Goal: Contribute content

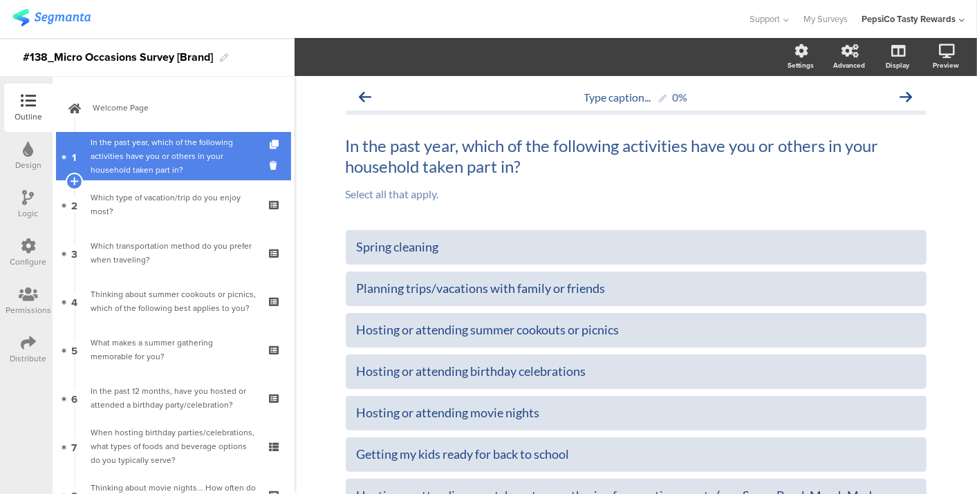
click at [205, 147] on div "In the past year, which of the following activities have you or others in your …" at bounding box center [173, 155] width 165 height 41
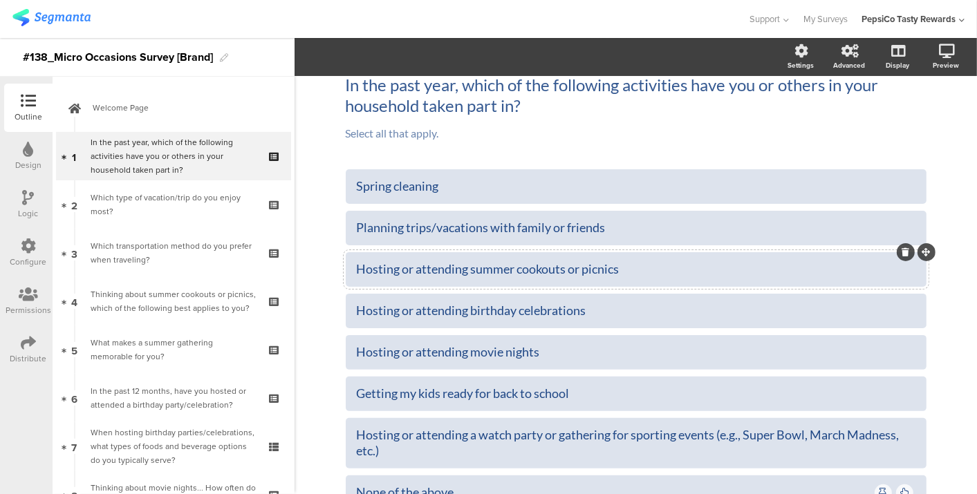
scroll to position [57, 0]
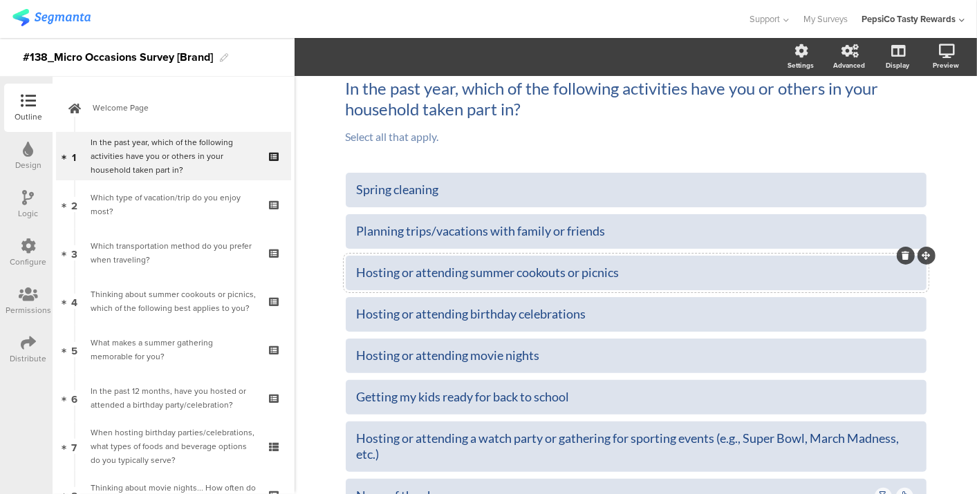
click at [471, 277] on div "Hosting or attending summer cookouts or picnics" at bounding box center [636, 273] width 558 height 16
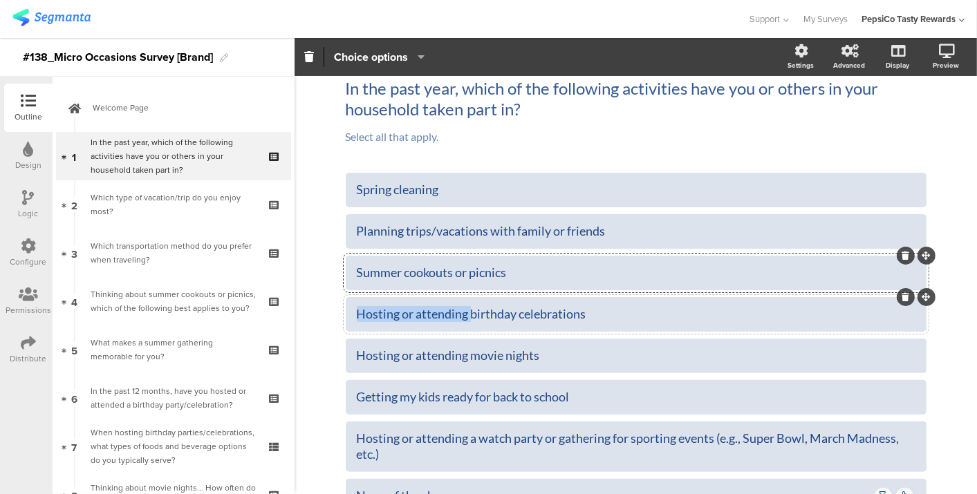
drag, startPoint x: 466, startPoint y: 313, endPoint x: 346, endPoint y: 305, distance: 120.5
click at [346, 305] on div "Hosting or attending birthday celebrations" at bounding box center [636, 314] width 581 height 35
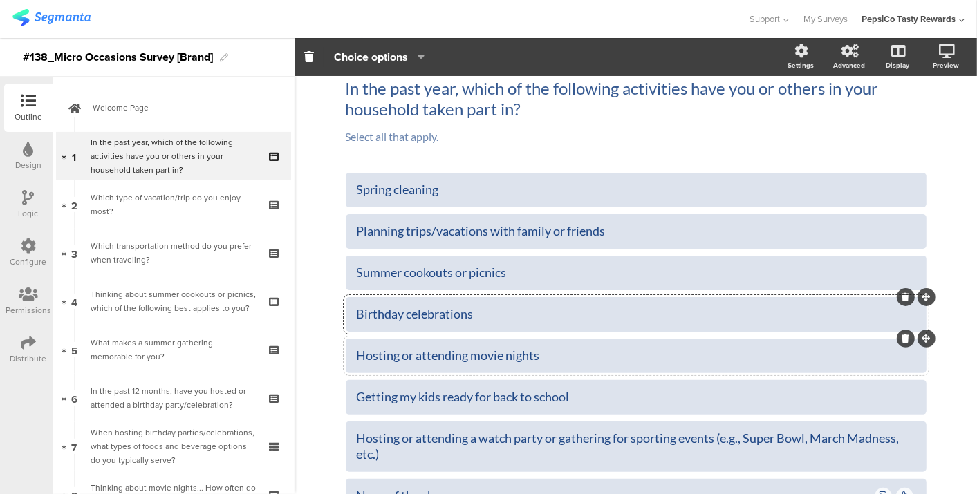
click at [471, 359] on div "Hosting or attending movie nights" at bounding box center [636, 356] width 558 height 16
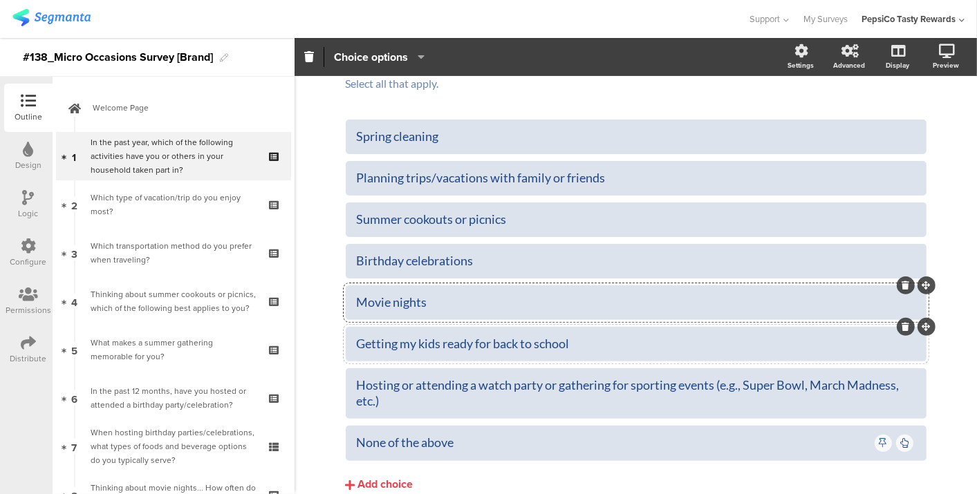
scroll to position [111, 0]
drag, startPoint x: 465, startPoint y: 302, endPoint x: 307, endPoint y: 295, distance: 158.4
click at [307, 295] on div "Type caption... 0% In the past year, which of the following activities have you…" at bounding box center [635, 261] width 682 height 592
copy div "Hosting or attending"
click at [357, 256] on div "Birthday celebrations" at bounding box center [636, 260] width 558 height 16
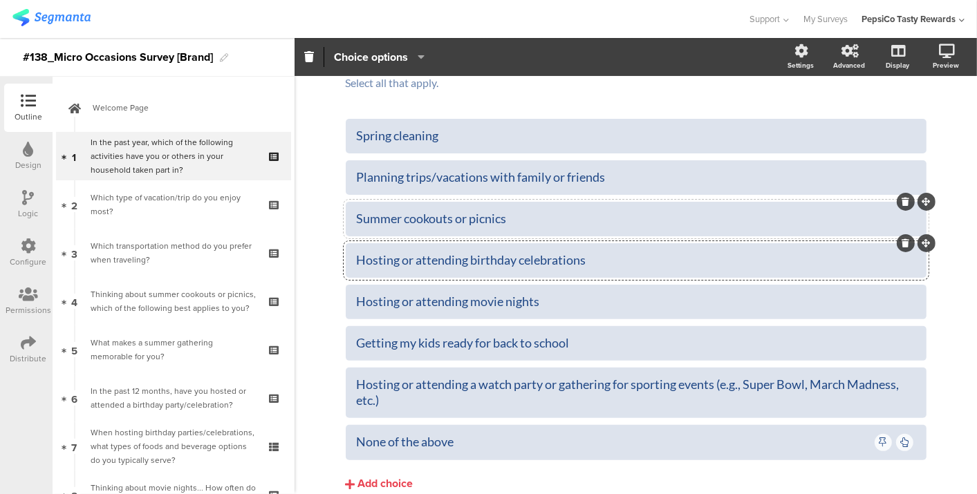
click at [357, 221] on div "Summer cookouts or picnics" at bounding box center [636, 219] width 558 height 16
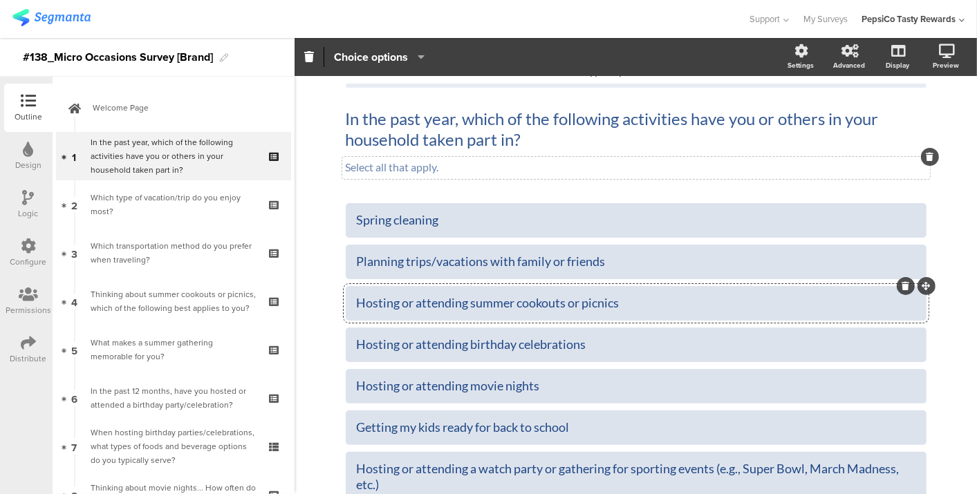
scroll to position [0, 0]
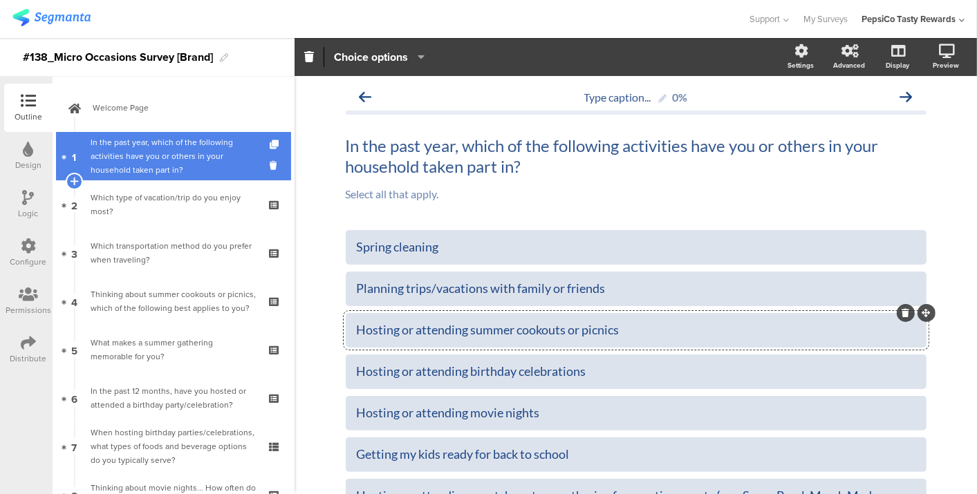
click at [189, 153] on div "In the past year, which of the following activities have you or others in your …" at bounding box center [173, 155] width 165 height 41
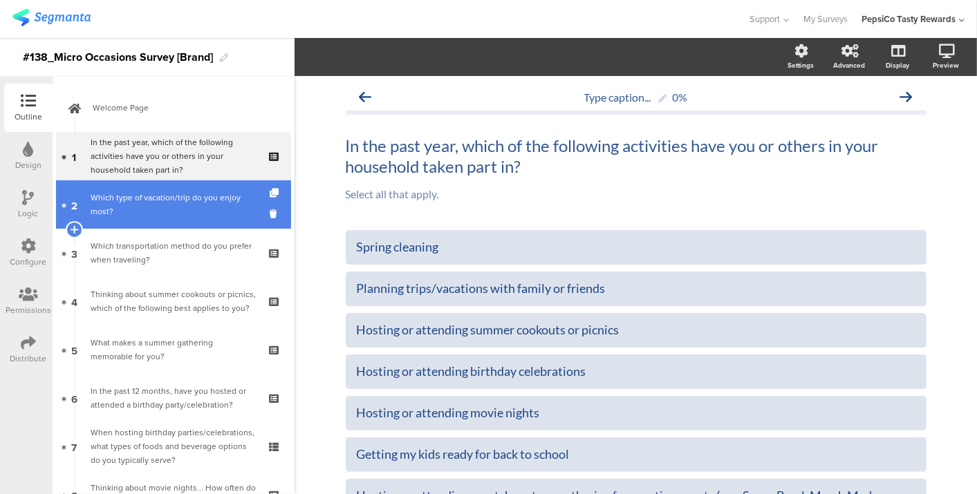
click at [178, 215] on div "Which type of vacation/trip do you enjoy m﻿ost?" at bounding box center [173, 205] width 165 height 28
